Goal: Use online tool/utility

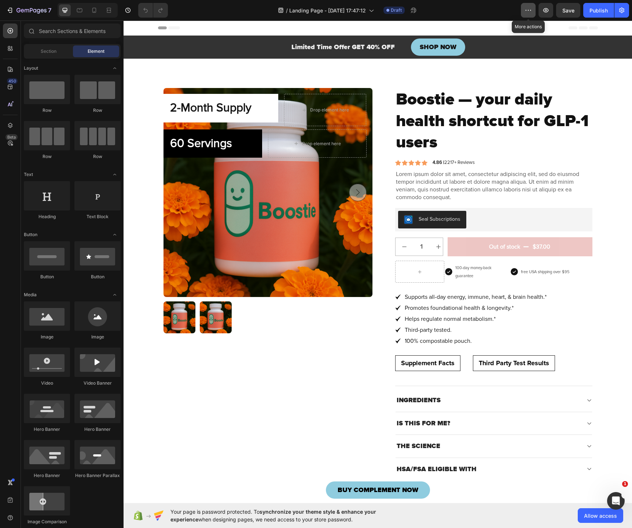
click at [529, 11] on icon "button" at bounding box center [528, 10] width 7 height 7
click at [619, 10] on icon "button" at bounding box center [621, 10] width 7 height 7
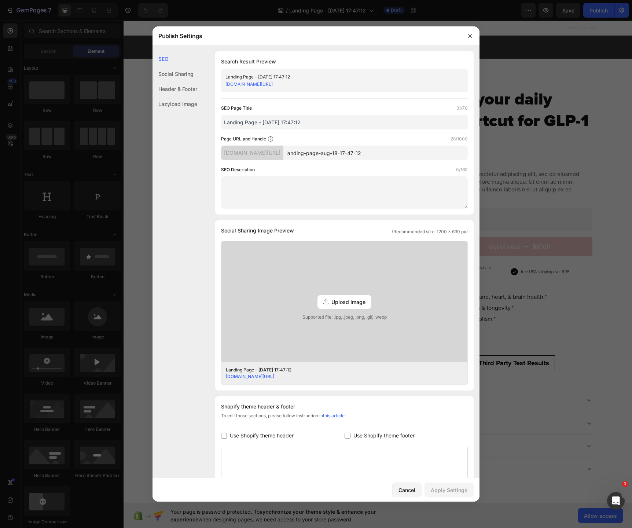
click at [175, 81] on div "Social Sharing" at bounding box center [175, 88] width 45 height 15
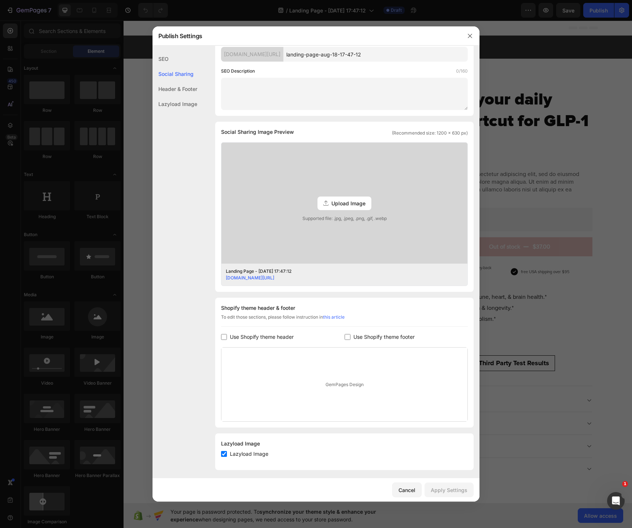
scroll to position [102, 0]
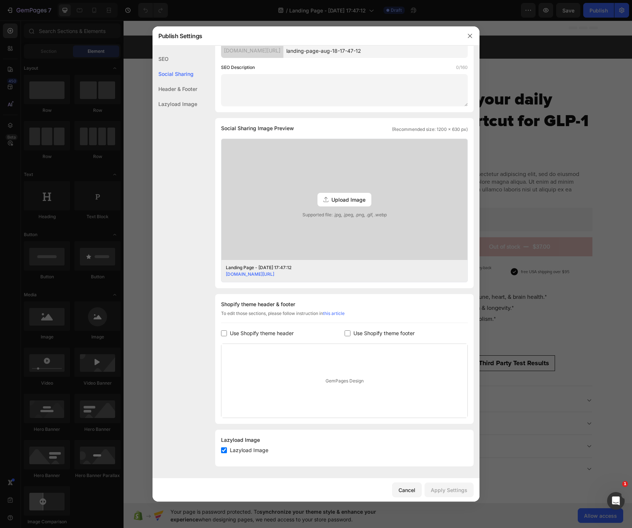
click at [189, 96] on div "Header & Footer" at bounding box center [175, 103] width 45 height 15
click at [540, 172] on div at bounding box center [316, 264] width 632 height 528
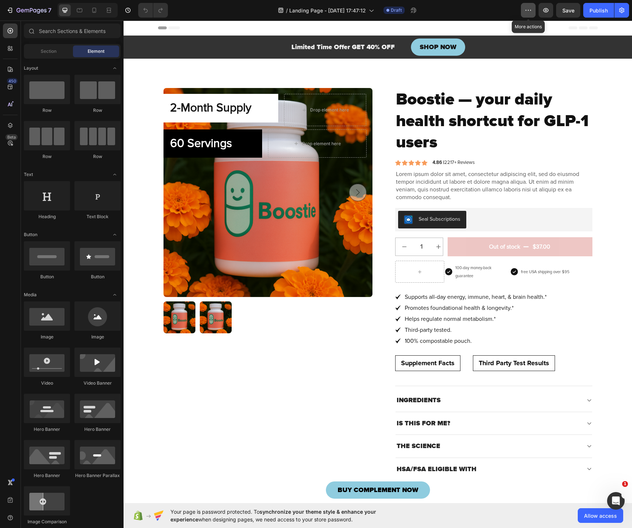
click at [528, 11] on icon "button" at bounding box center [528, 10] width 7 height 7
click at [10, 11] on icon "button" at bounding box center [9, 10] width 7 height 7
